Goal: Task Accomplishment & Management: Use online tool/utility

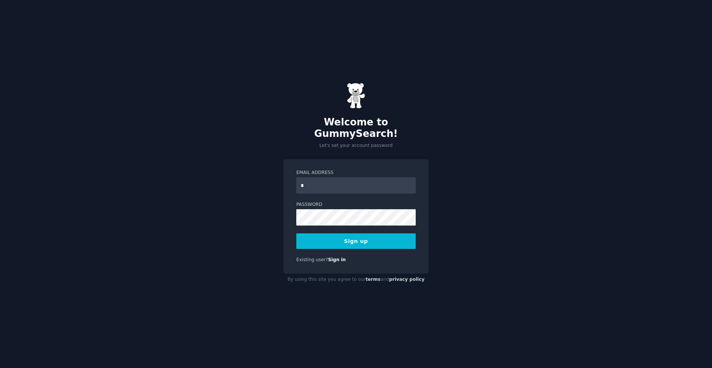
type input "**********"
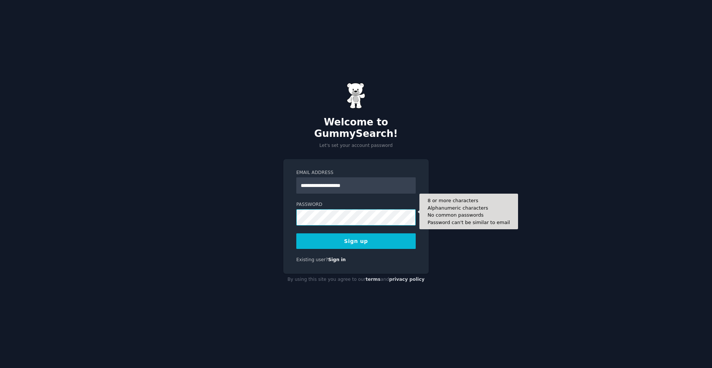
click at [296, 233] on button "Sign up" at bounding box center [355, 241] width 119 height 16
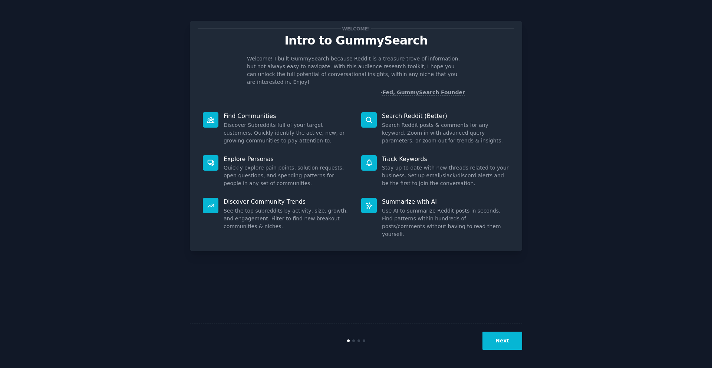
click at [501, 334] on button "Next" at bounding box center [502, 341] width 40 height 18
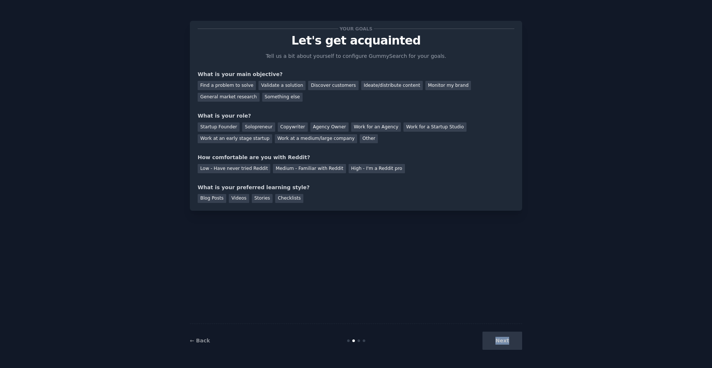
click at [501, 334] on div "Next" at bounding box center [466, 341] width 111 height 18
click at [501, 342] on div "Next" at bounding box center [466, 341] width 111 height 18
click at [338, 84] on div "Discover customers" at bounding box center [333, 85] width 50 height 9
click at [399, 82] on div "Ideate/distribute content" at bounding box center [392, 85] width 62 height 9
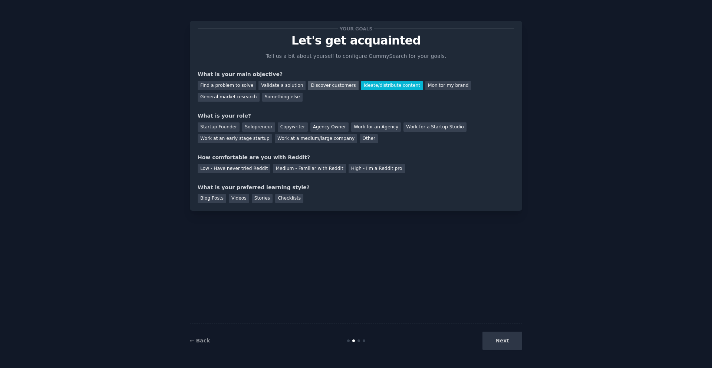
click at [334, 82] on div "Discover customers" at bounding box center [333, 85] width 50 height 9
click at [233, 94] on div "General market research" at bounding box center [229, 97] width 62 height 9
click at [231, 82] on div "Find a problem to solve" at bounding box center [227, 85] width 58 height 9
click at [234, 130] on div "Startup Founder" at bounding box center [219, 126] width 42 height 9
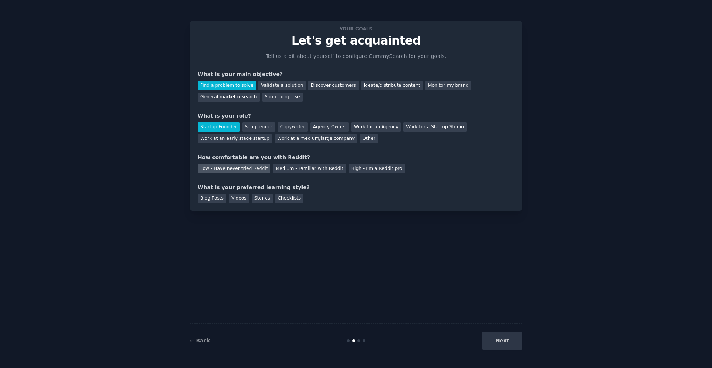
click at [252, 168] on div "Low - Have never tried Reddit" at bounding box center [234, 168] width 73 height 9
click at [245, 198] on div "Videos" at bounding box center [239, 198] width 20 height 9
click at [495, 334] on button "Next" at bounding box center [502, 341] width 40 height 18
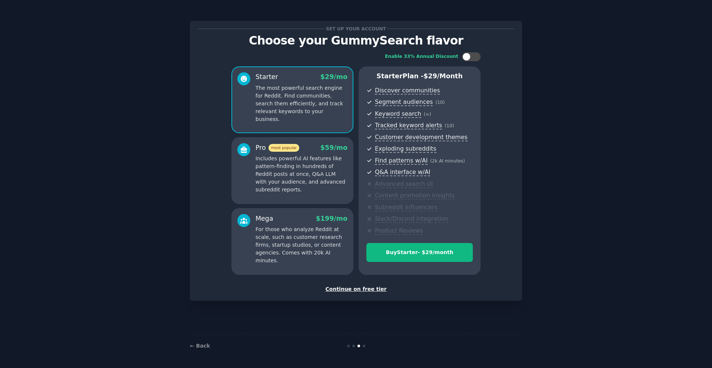
click at [348, 287] on div "Continue on free tier" at bounding box center [356, 289] width 317 height 8
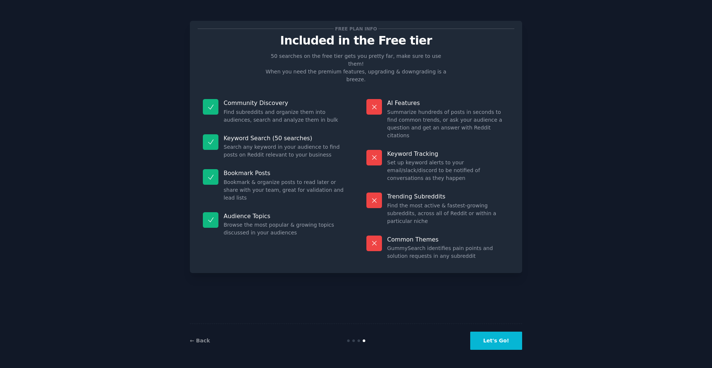
click at [506, 342] on button "Let's Go!" at bounding box center [496, 341] width 52 height 18
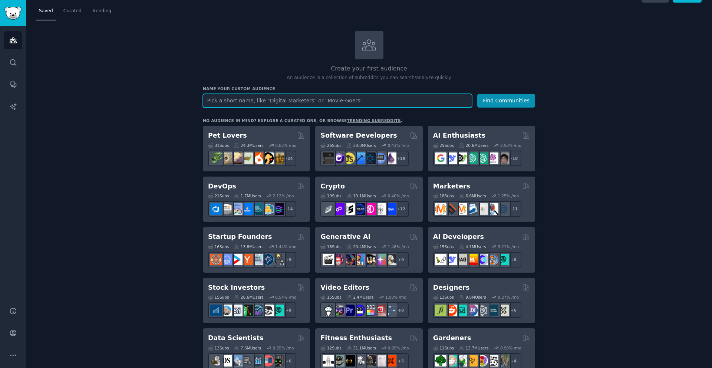
scroll to position [14, 0]
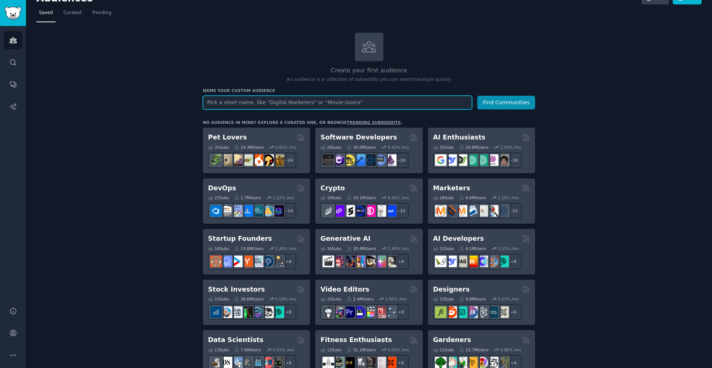
click at [353, 106] on input "text" at bounding box center [337, 103] width 269 height 14
type input "ㅡ"
click at [477, 96] on button "Find Communities" at bounding box center [506, 103] width 58 height 14
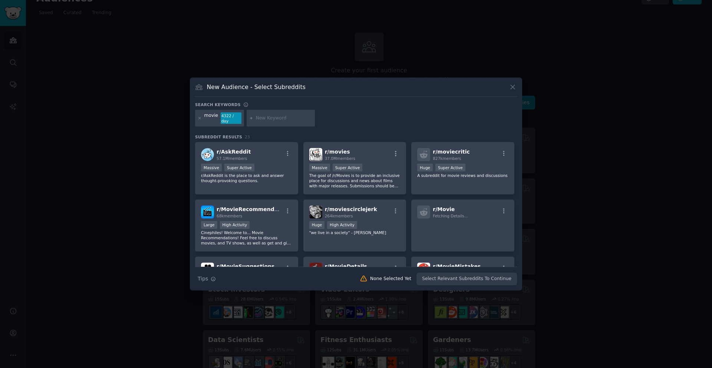
click at [266, 117] on input "text" at bounding box center [284, 118] width 56 height 7
click at [514, 85] on icon at bounding box center [513, 87] width 8 height 8
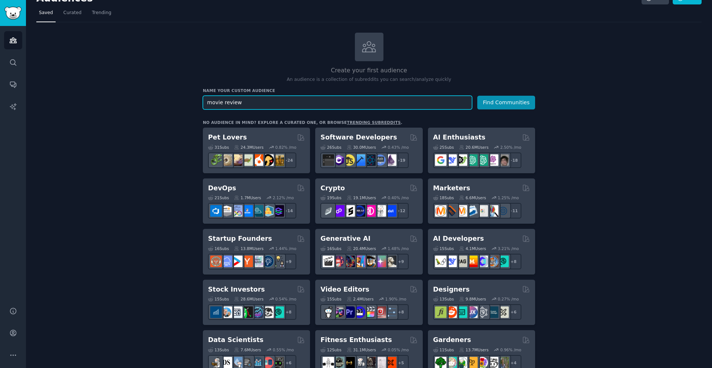
type input "movie review"
click at [477, 96] on button "Find Communities" at bounding box center [506, 103] width 58 height 14
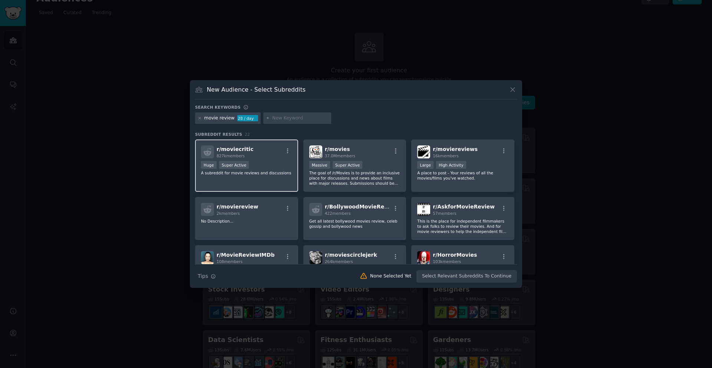
click at [243, 148] on span "r/ moviecritic" at bounding box center [235, 149] width 37 height 6
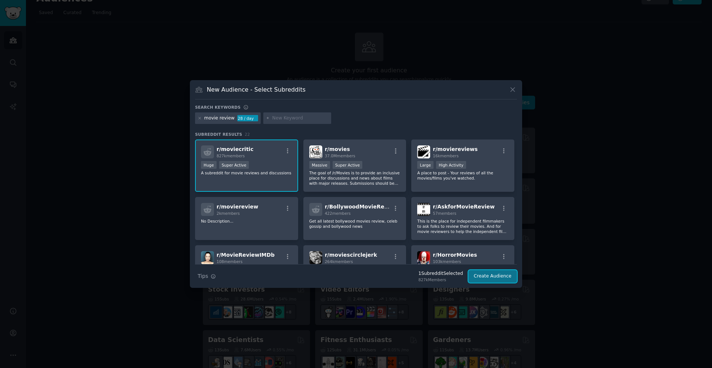
click at [484, 277] on button "Create Audience" at bounding box center [492, 276] width 49 height 13
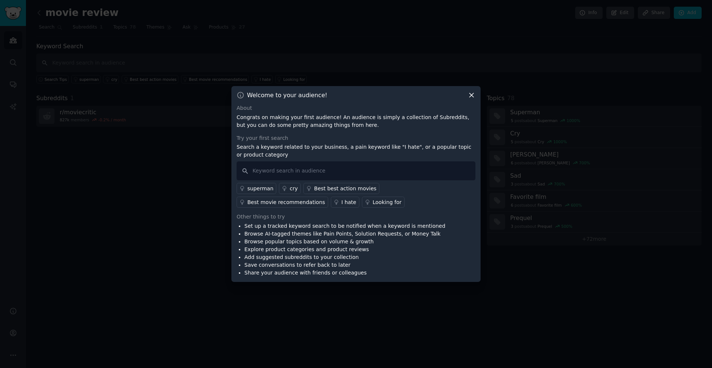
click at [472, 96] on icon at bounding box center [472, 95] width 8 height 8
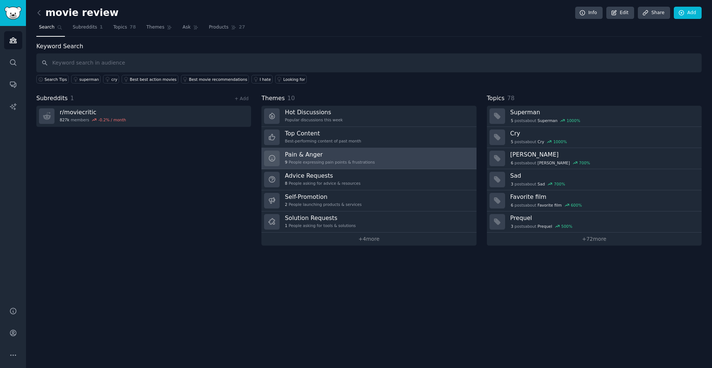
click at [382, 151] on link "Pain & Anger 9 People expressing pain points & frustrations" at bounding box center [368, 158] width 215 height 21
